Goal: Task Accomplishment & Management: Manage account settings

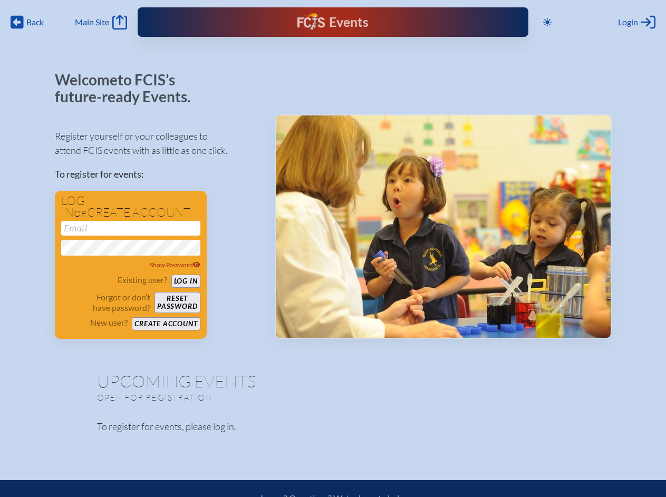
click at [27, 22] on span "Back" at bounding box center [34, 22] width 17 height 11
click at [547, 22] on icon at bounding box center [547, 22] width 8 height 8
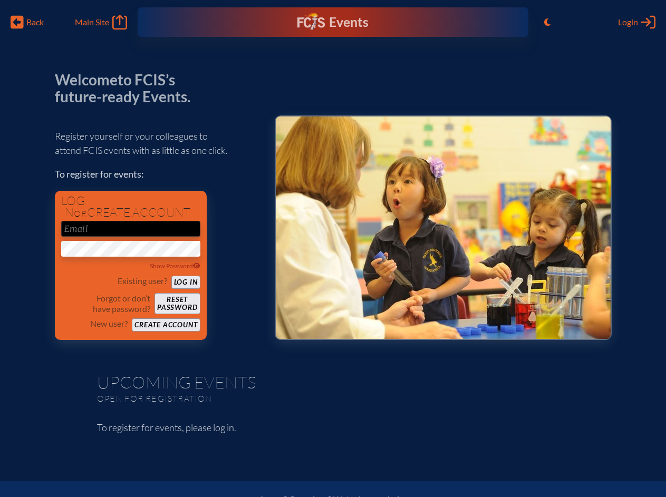
click at [636, 22] on span "Login" at bounding box center [628, 22] width 20 height 11
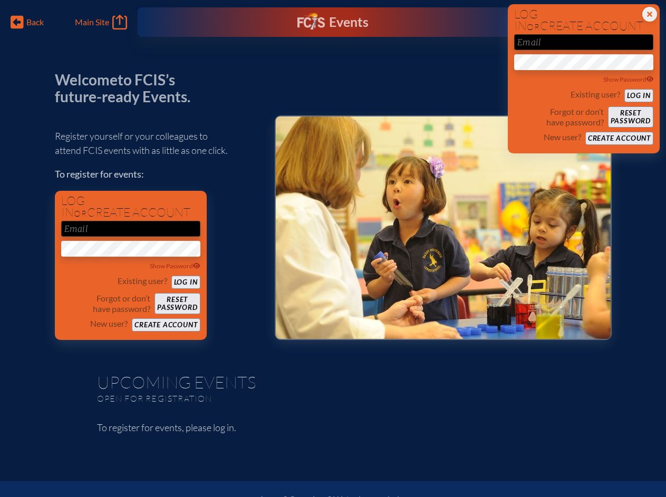
click at [131, 265] on div "Show Password" at bounding box center [130, 266] width 139 height 11
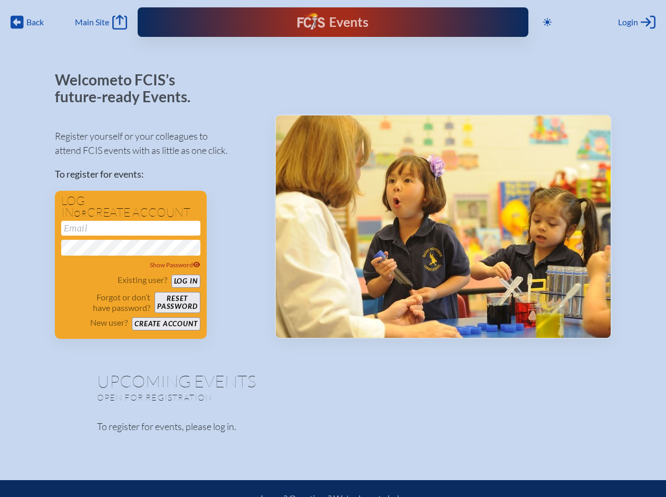
click at [27, 22] on span "Back" at bounding box center [34, 22] width 17 height 11
click at [636, 22] on span "Login" at bounding box center [628, 22] width 20 height 11
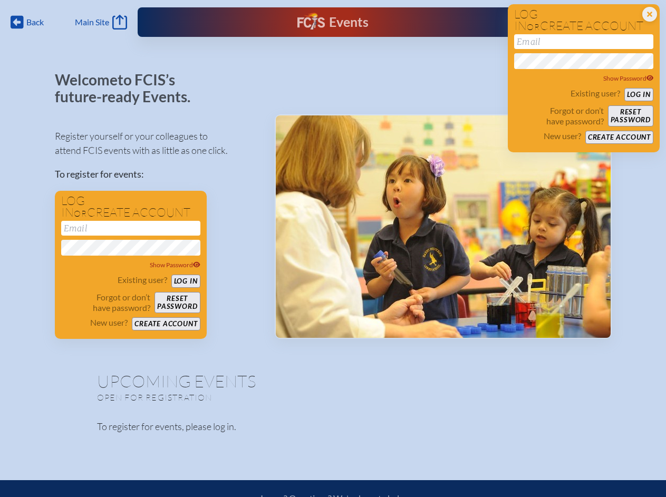
click at [131, 265] on div "Show Password" at bounding box center [130, 265] width 139 height 11
